Goal: Check status: Check status

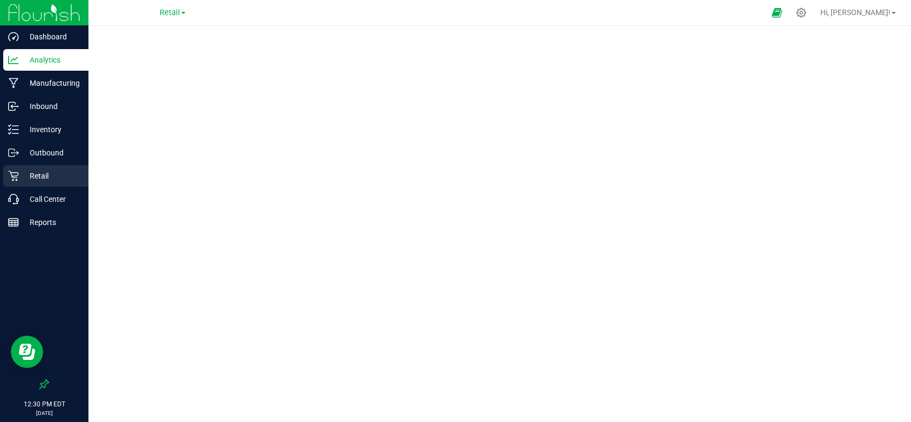
click at [40, 177] on p "Retail" at bounding box center [51, 175] width 65 height 13
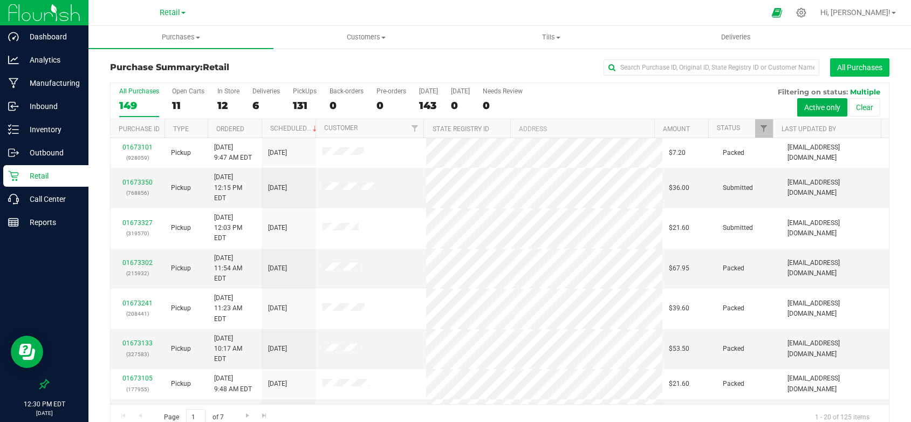
click at [871, 68] on button "All Purchases" at bounding box center [860, 67] width 59 height 18
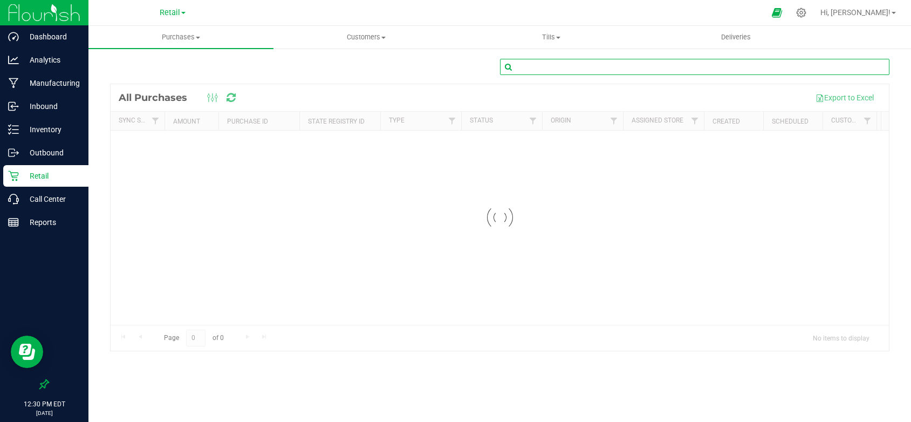
click at [727, 66] on input "text" at bounding box center [695, 67] width 390 height 16
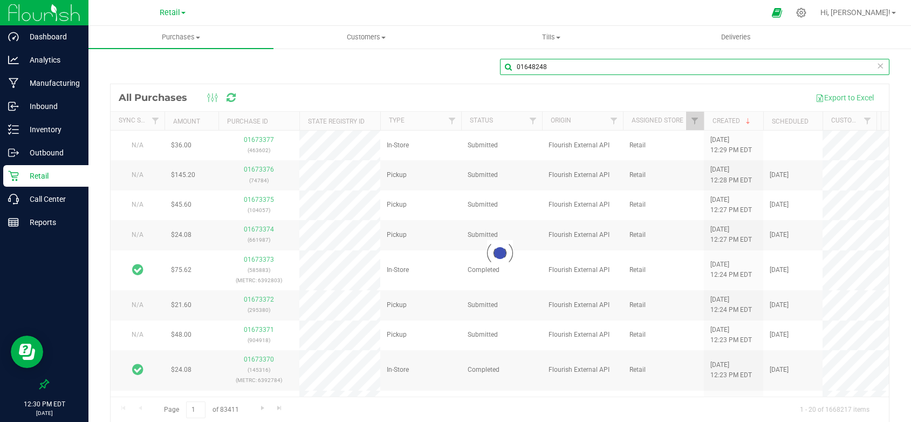
type input "01648248"
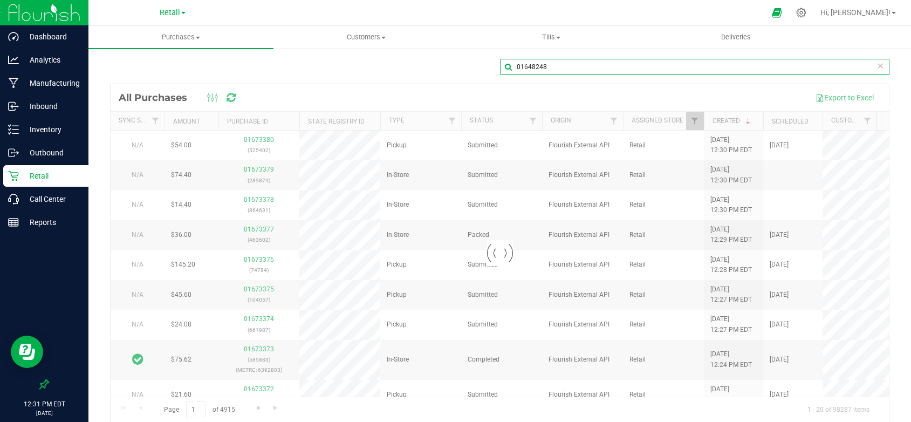
drag, startPoint x: 548, startPoint y: 73, endPoint x: 491, endPoint y: 61, distance: 57.9
click at [491, 61] on div "01648248" at bounding box center [500, 71] width 780 height 25
click at [232, 100] on div at bounding box center [500, 253] width 779 height 338
click at [231, 99] on div at bounding box center [500, 253] width 779 height 338
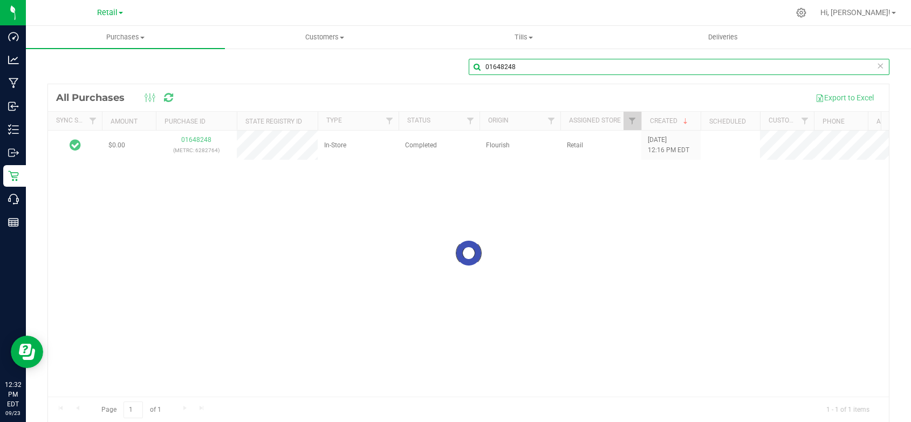
drag, startPoint x: 529, startPoint y: 70, endPoint x: 460, endPoint y: 63, distance: 70.0
click at [460, 63] on div "01648248" at bounding box center [468, 71] width 842 height 25
type input "01573389"
